Goal: Task Accomplishment & Management: Manage account settings

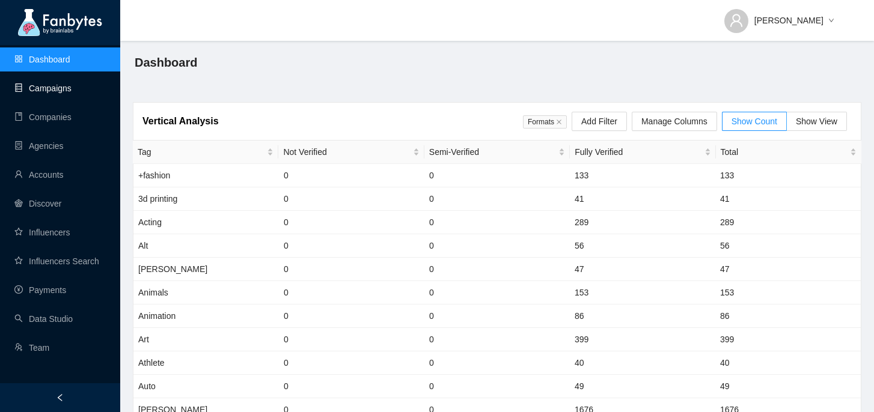
click at [71, 90] on link "Campaigns" at bounding box center [42, 89] width 57 height 10
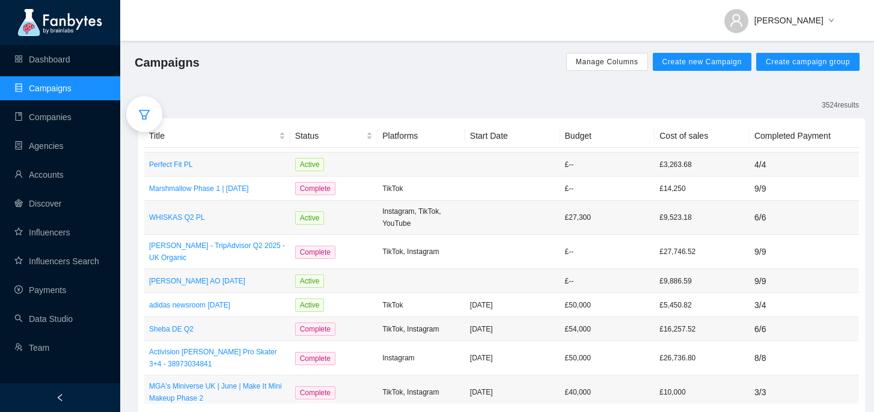
scroll to position [595, 0]
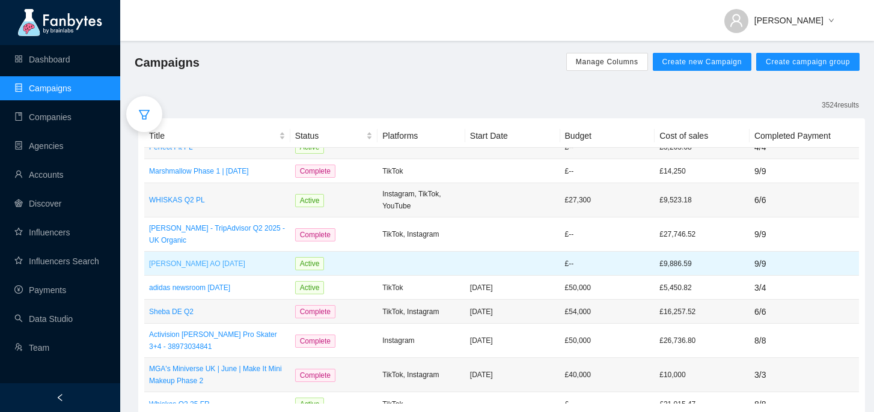
click at [212, 258] on p "[PERSON_NAME] AO [DATE]" at bounding box center [217, 264] width 136 height 12
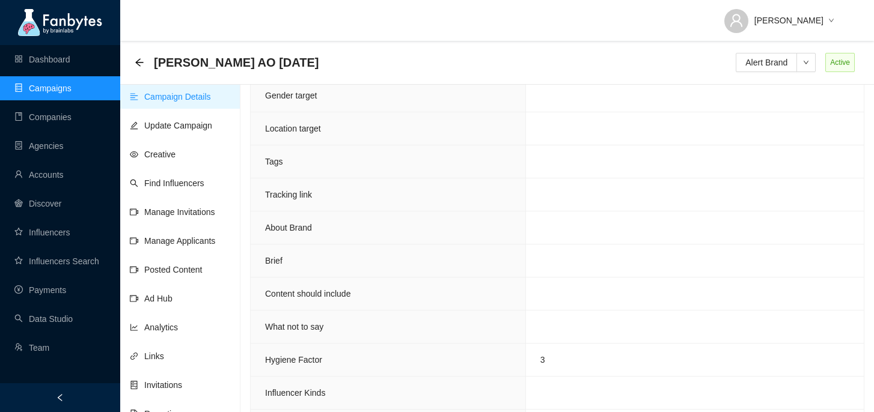
scroll to position [758, 0]
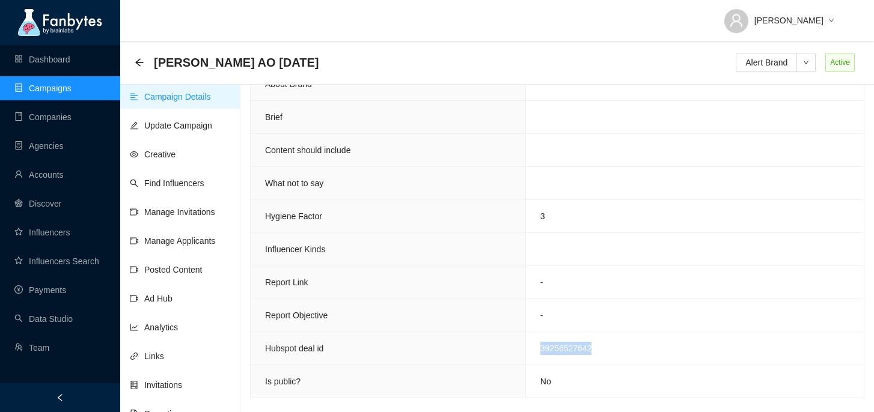
drag, startPoint x: 540, startPoint y: 350, endPoint x: 640, endPoint y: 353, distance: 99.8
click at [640, 353] on td "39256527642" at bounding box center [694, 348] width 338 height 33
copy span "39256527642"
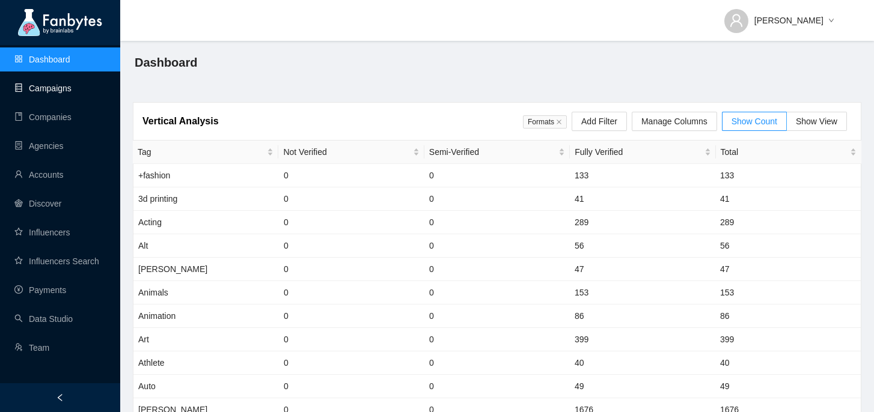
click at [71, 93] on link "Campaigns" at bounding box center [42, 89] width 57 height 10
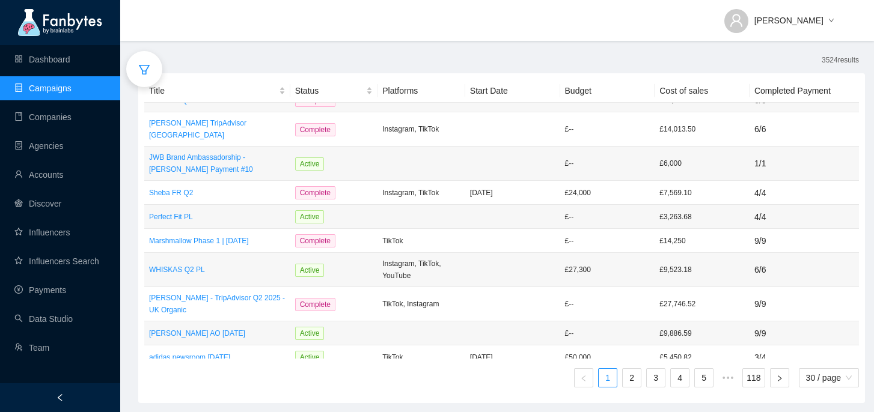
scroll to position [595, 0]
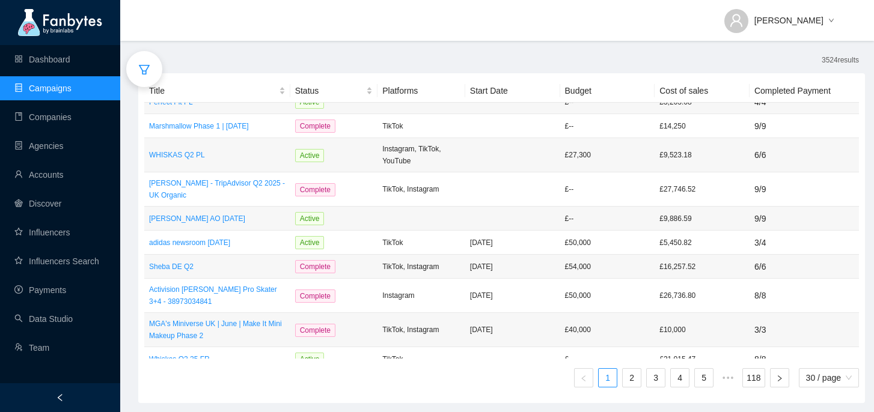
click at [785, 388] on div "Title Status Platforms Start Date Budget Cost of sales Completed Payment Simply…" at bounding box center [501, 238] width 714 height 318
click at [780, 383] on button "button" at bounding box center [779, 377] width 19 height 19
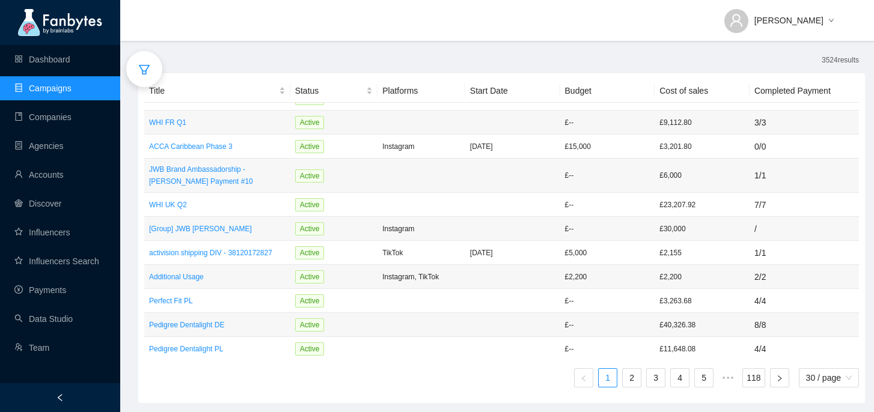
scroll to position [607, 0]
